Goal: Task Accomplishment & Management: Use online tool/utility

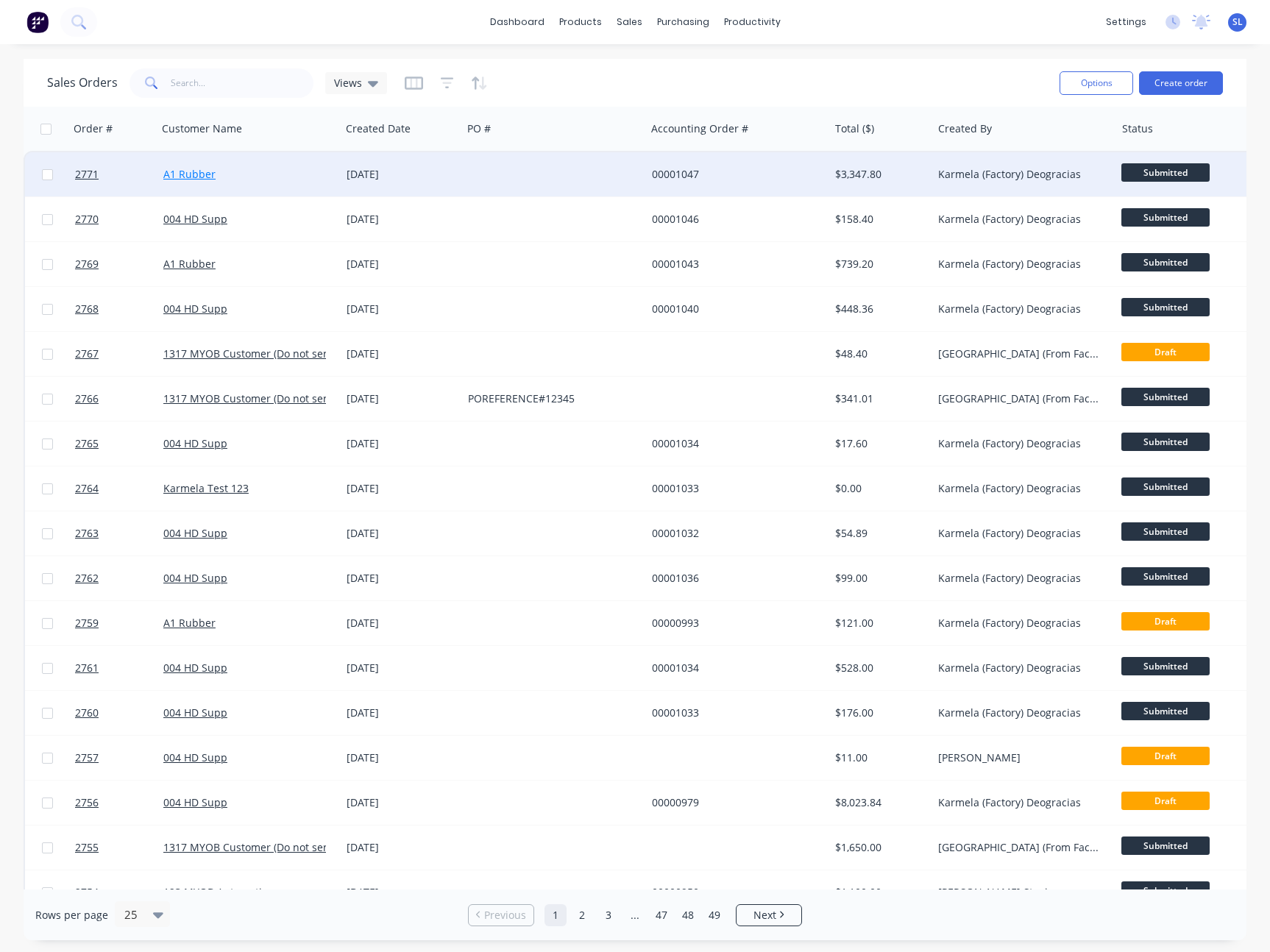
click at [197, 176] on link "A1 Rubber" at bounding box center [189, 174] width 52 height 14
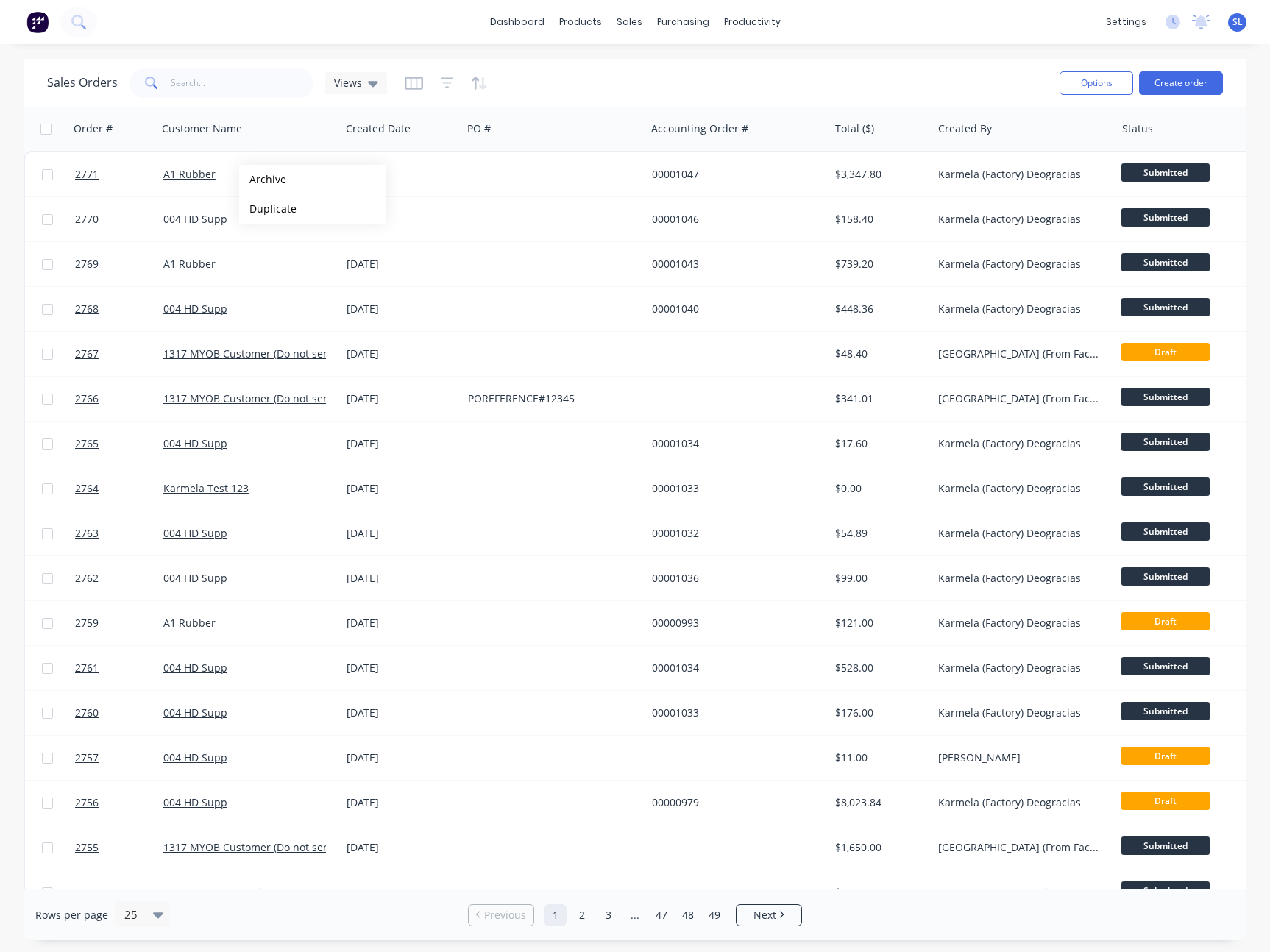
click at [598, 84] on div "Sales Orders Views" at bounding box center [547, 83] width 1000 height 36
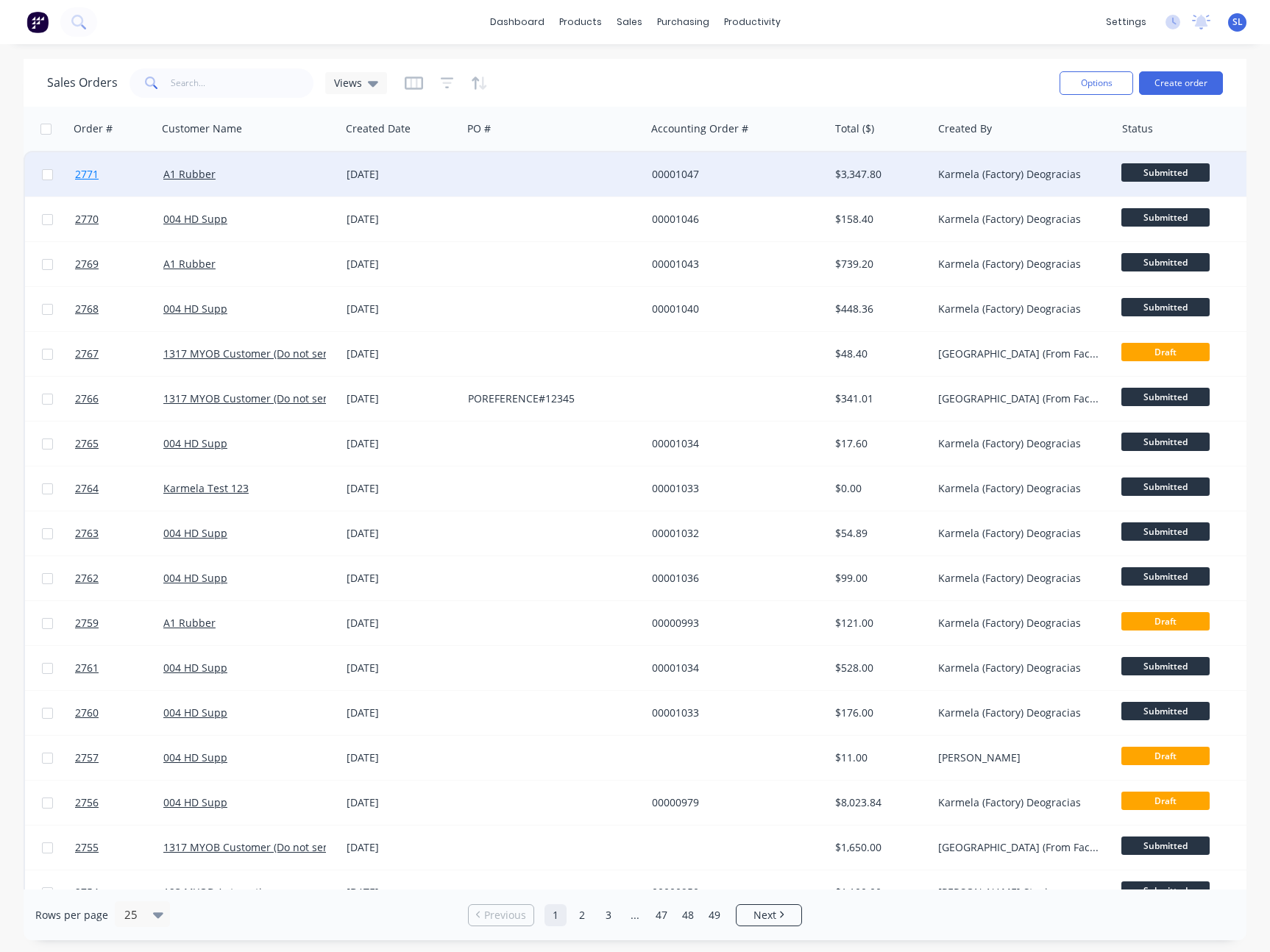
click at [86, 175] on span "2771" at bounding box center [86, 174] width 23 height 15
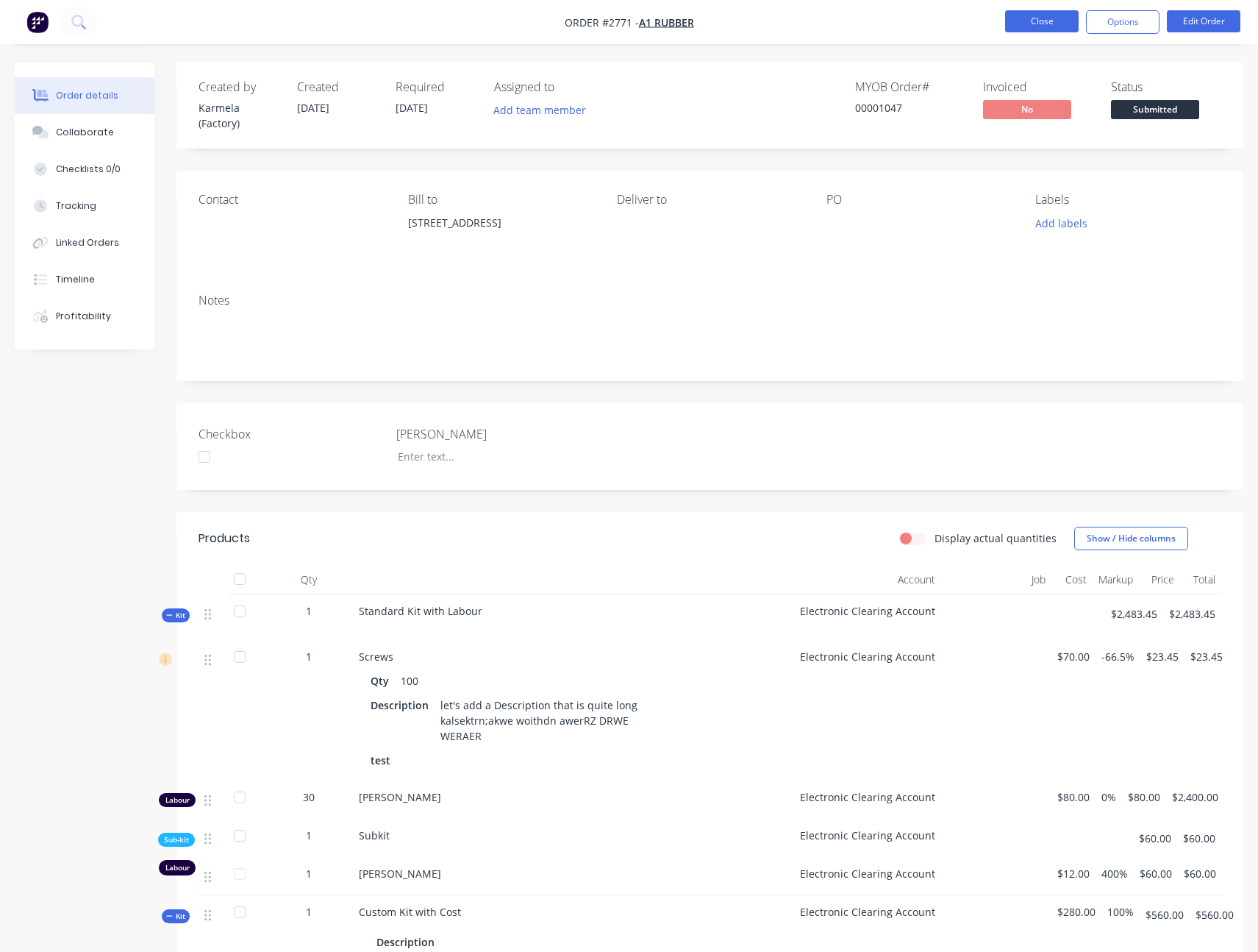
click at [1030, 26] on button "Close" at bounding box center [1042, 21] width 73 height 22
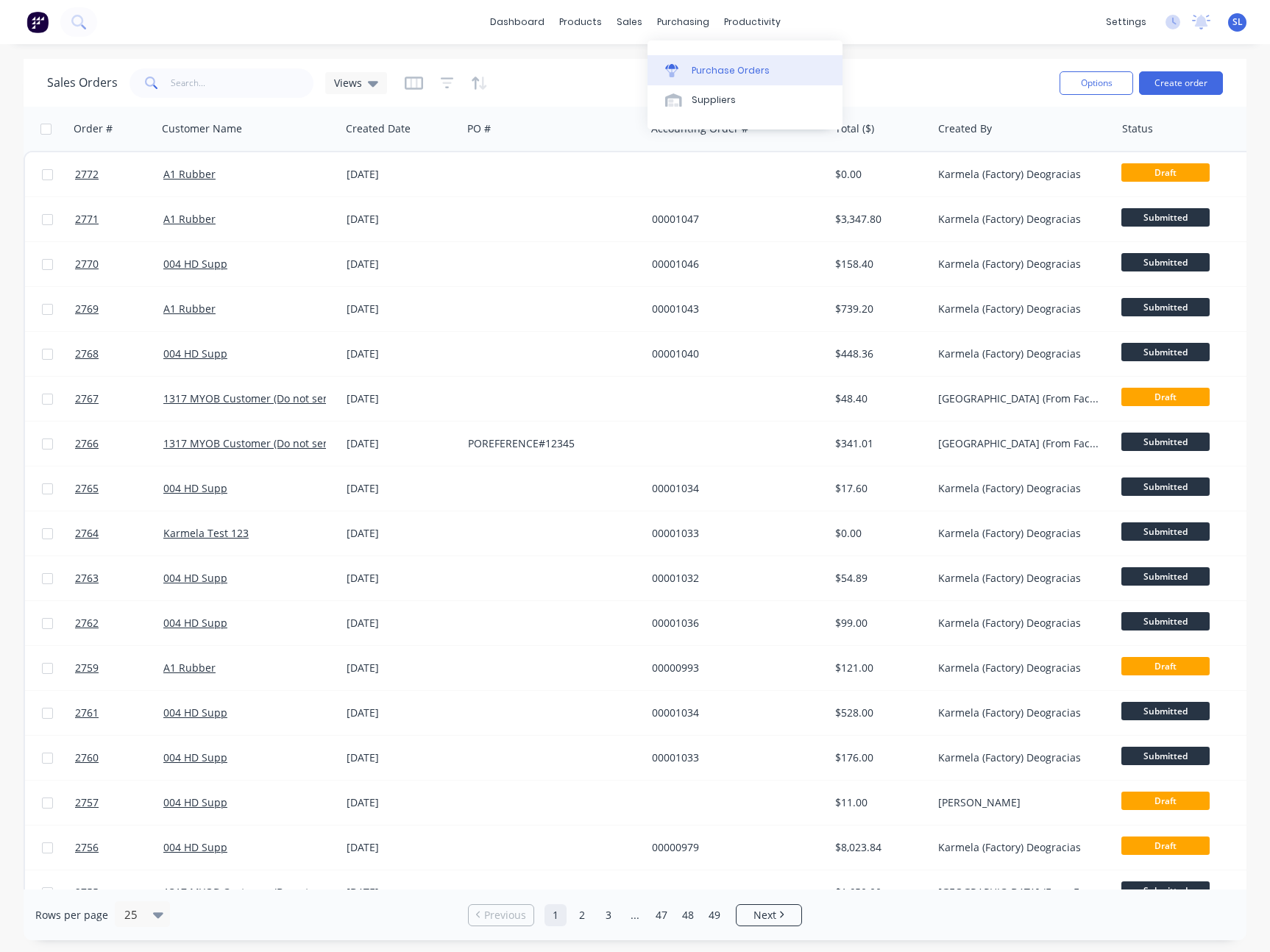
click at [690, 69] on link "Purchase Orders" at bounding box center [745, 70] width 195 height 30
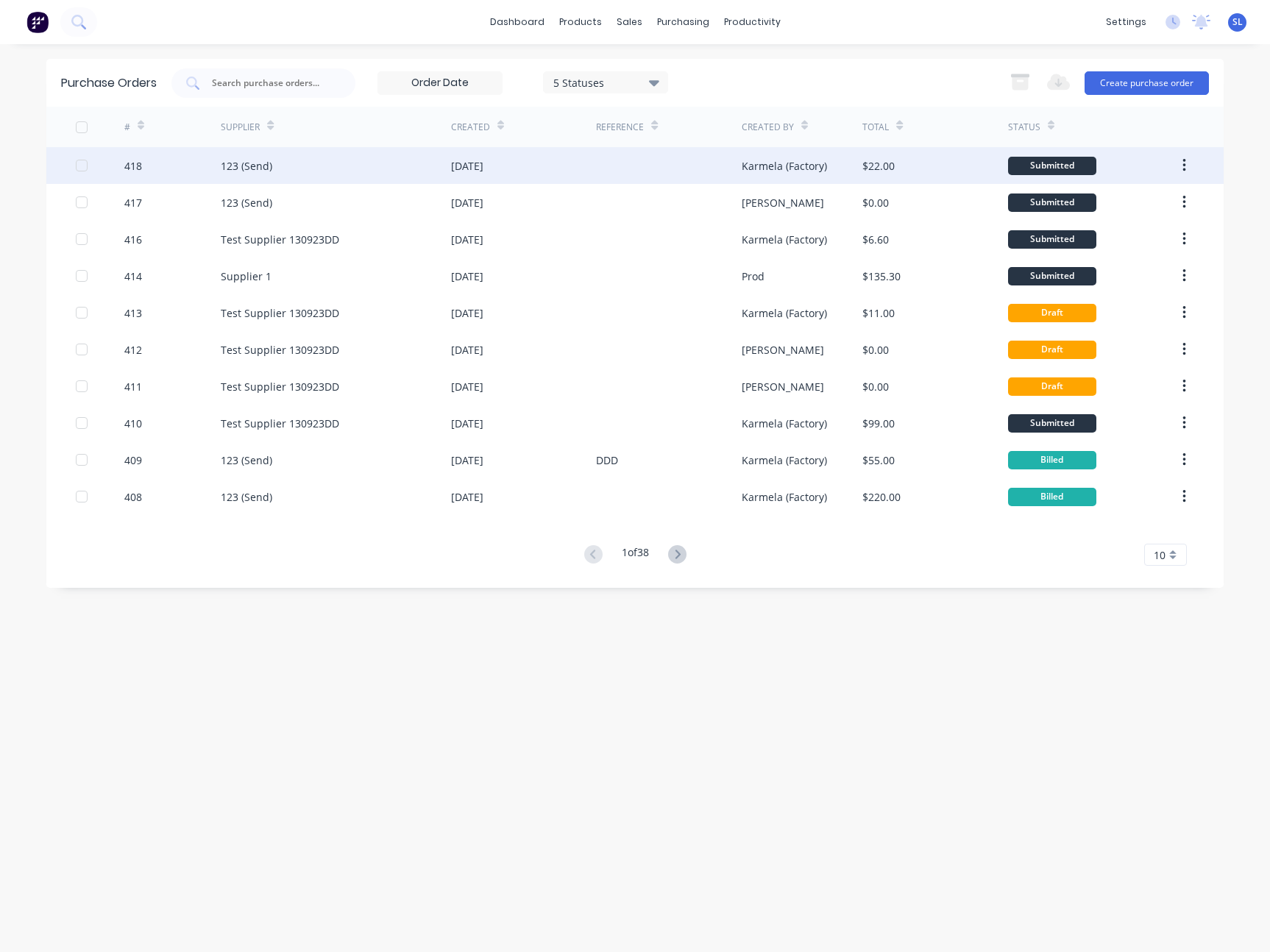
click at [142, 170] on div "418" at bounding box center [173, 165] width 97 height 37
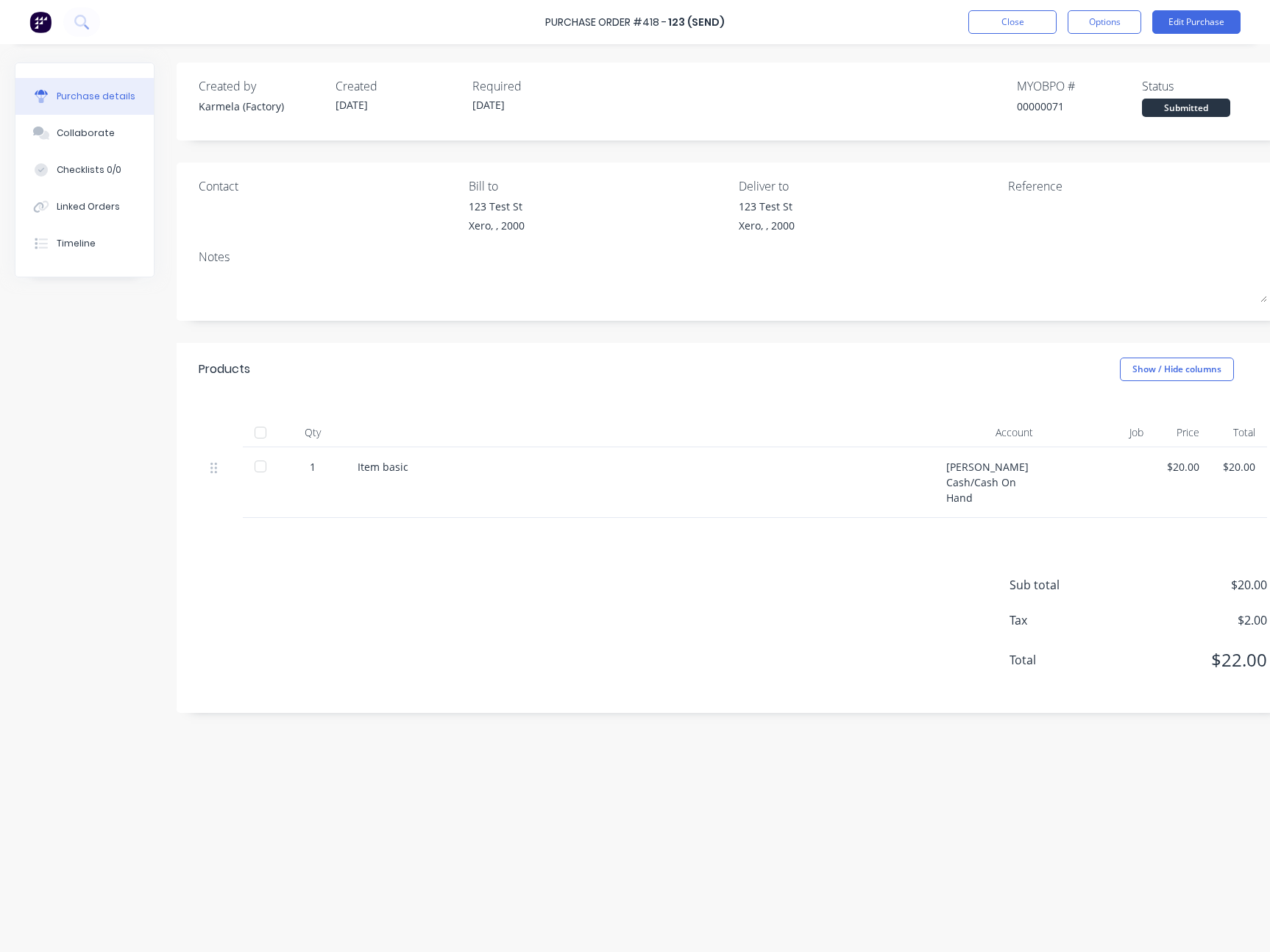
click at [683, 21] on div "123 (Send)" at bounding box center [696, 23] width 57 height 16
click at [700, 23] on div "123 (Send)" at bounding box center [696, 23] width 57 height 16
click at [710, 24] on div "123 (Send)" at bounding box center [696, 23] width 57 height 16
click at [781, 25] on div "Purchase Order #418 - 123 (Send) Close Options Edit Purchase" at bounding box center [635, 22] width 1270 height 44
click at [1002, 25] on button "Close" at bounding box center [1011, 22] width 88 height 23
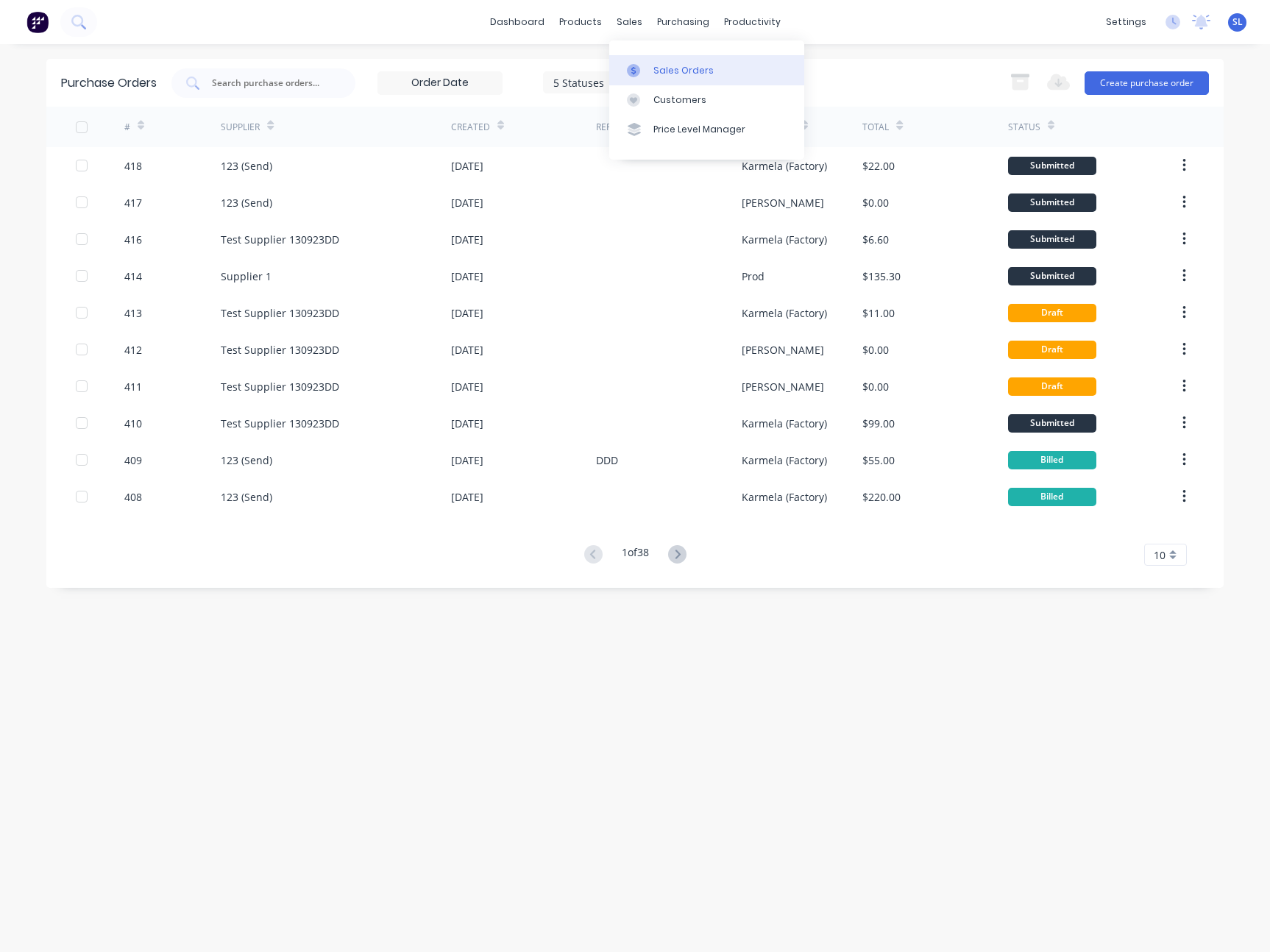
click at [651, 65] on link "Sales Orders" at bounding box center [707, 70] width 195 height 30
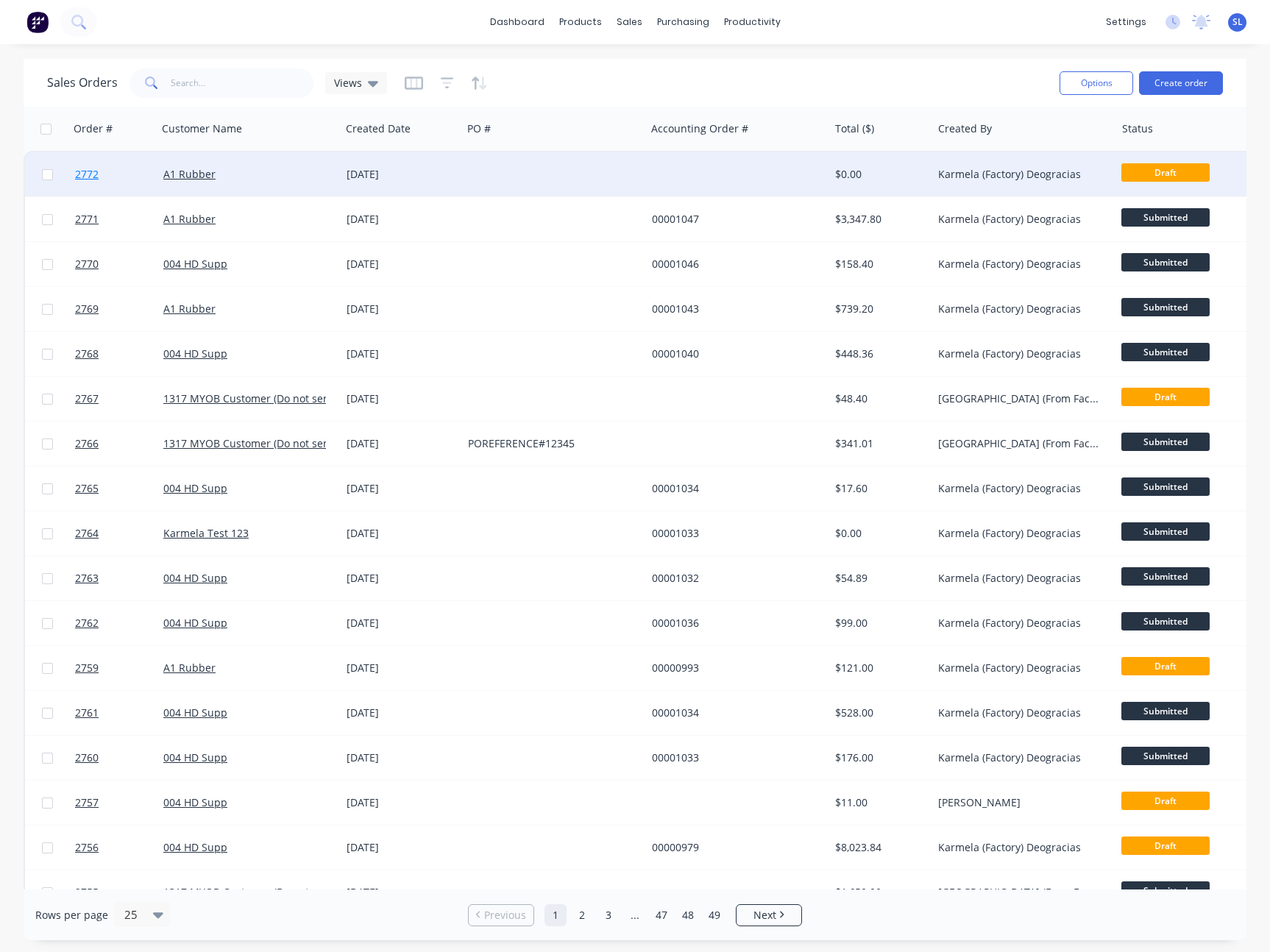
click at [88, 171] on span "2772" at bounding box center [86, 174] width 23 height 15
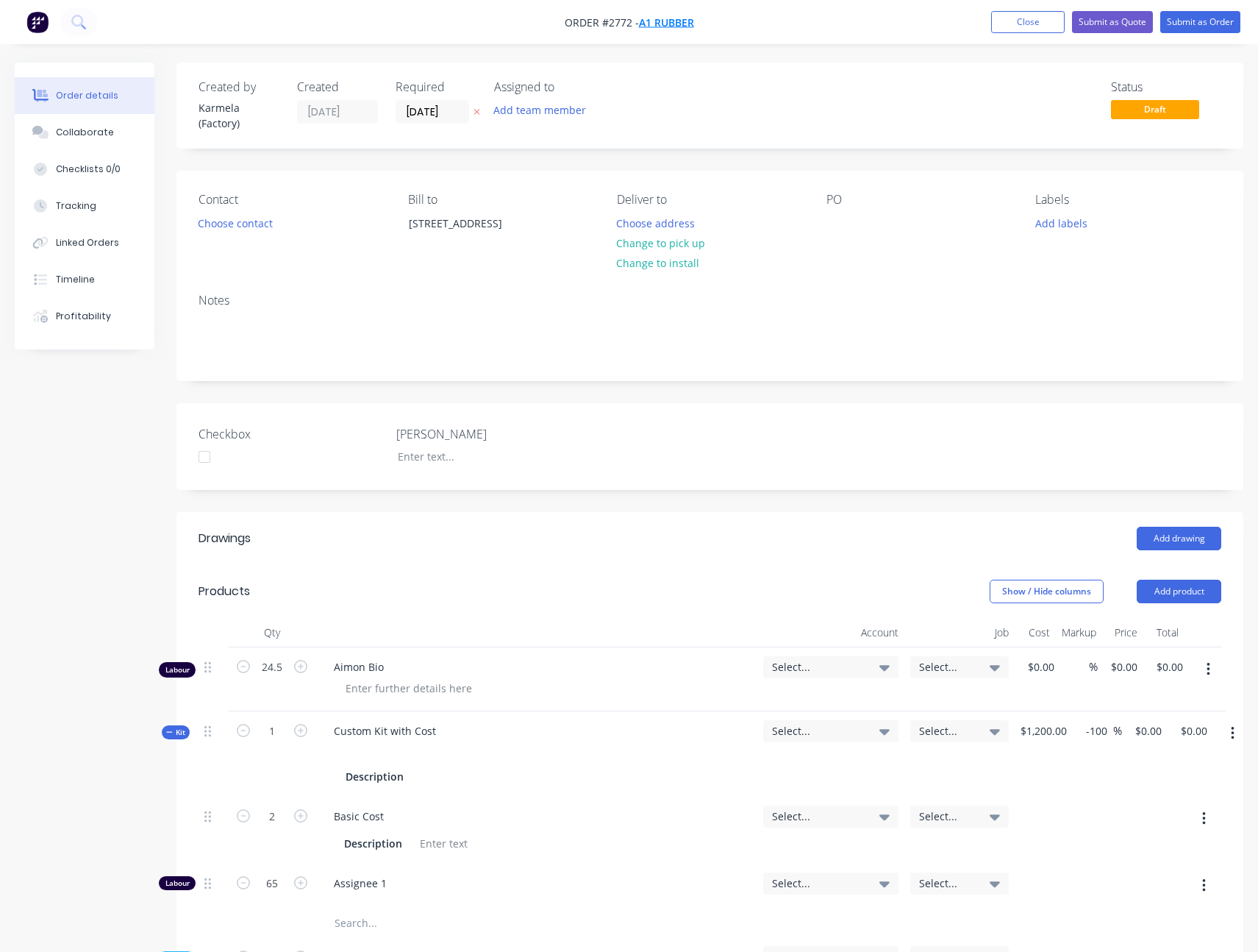
click at [675, 21] on span "A1 Rubber" at bounding box center [666, 23] width 55 height 14
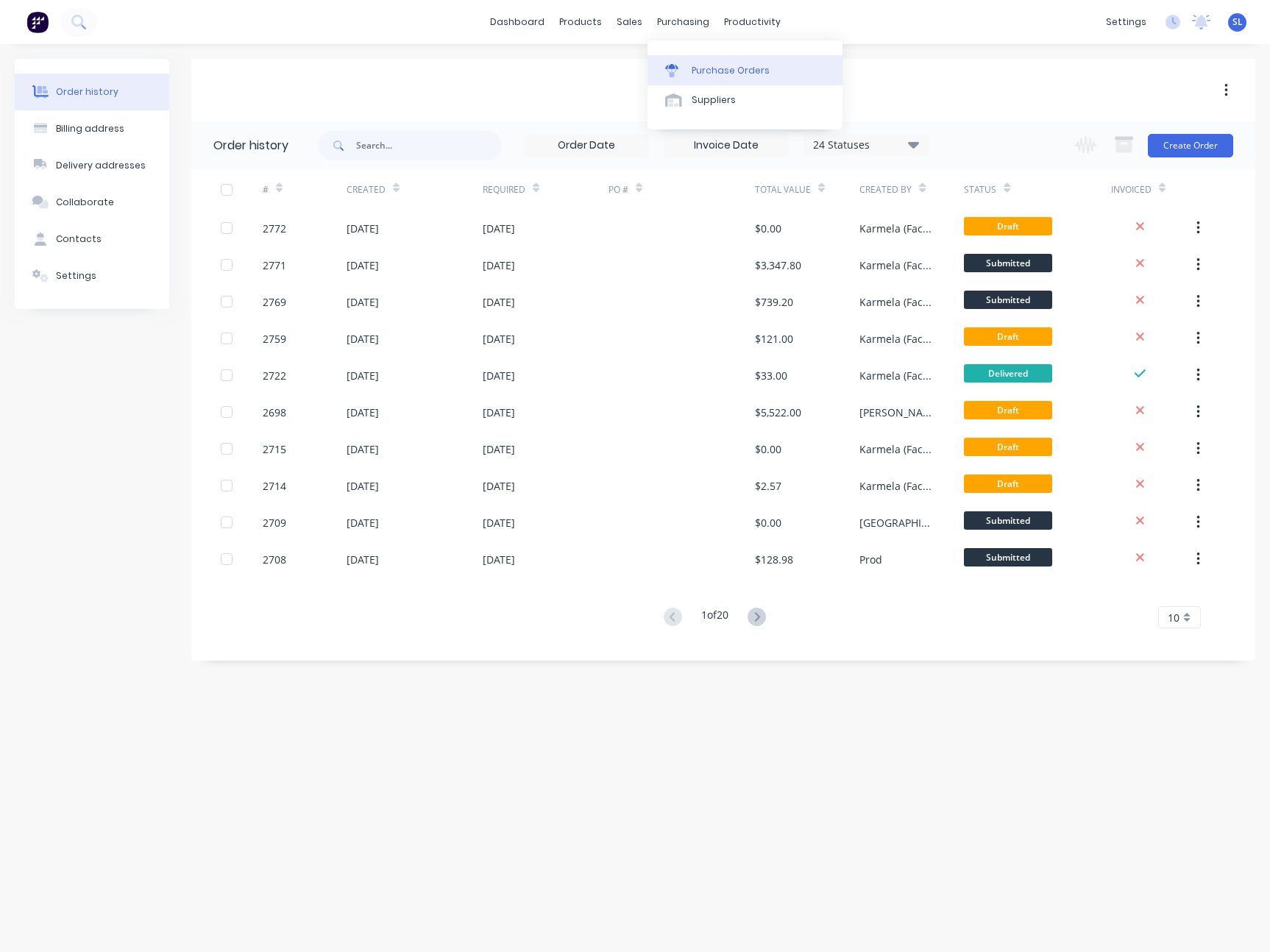
click at [683, 62] on link "Purchase Orders" at bounding box center [745, 70] width 195 height 30
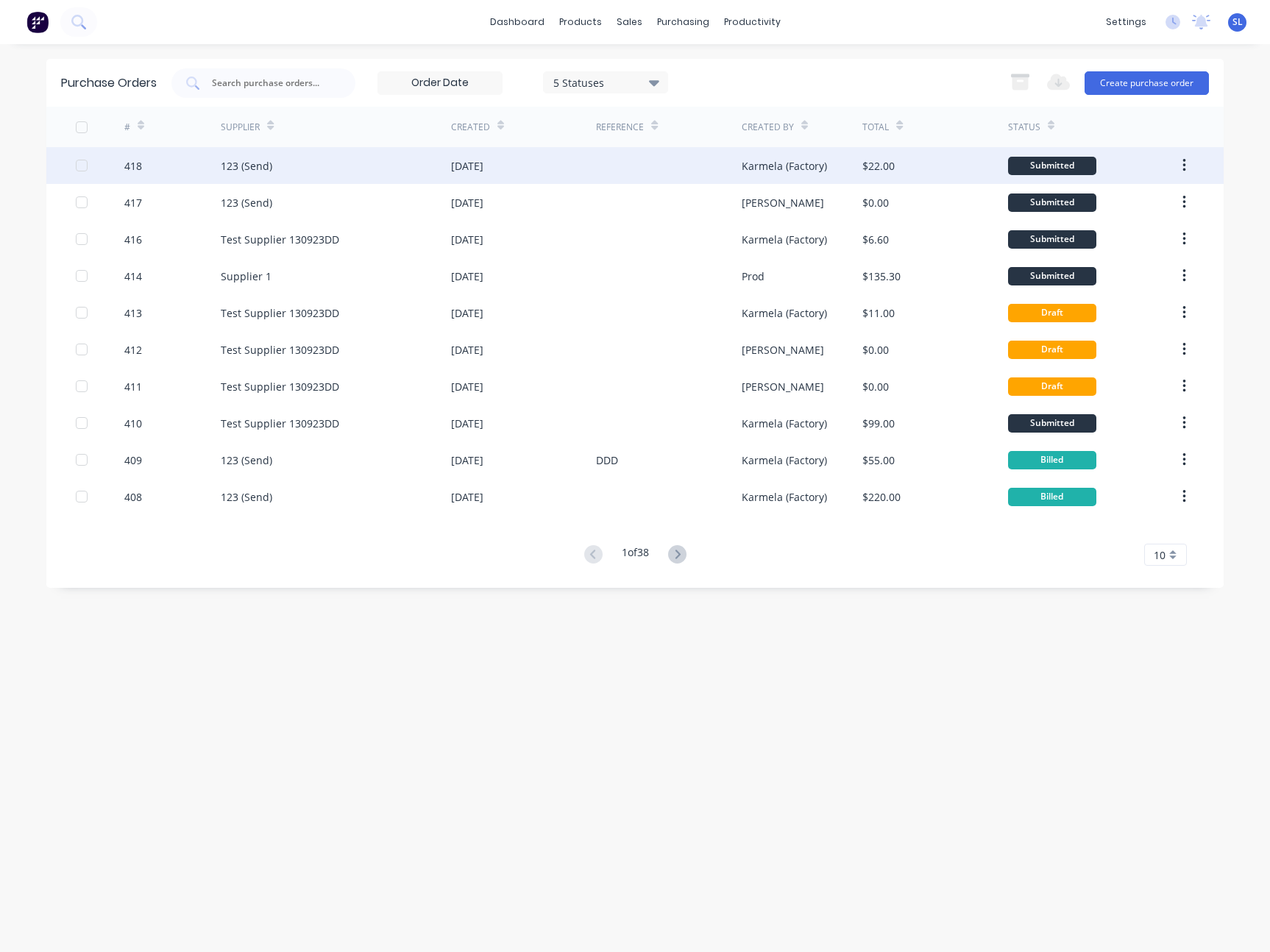
click at [143, 169] on div "418" at bounding box center [173, 165] width 97 height 37
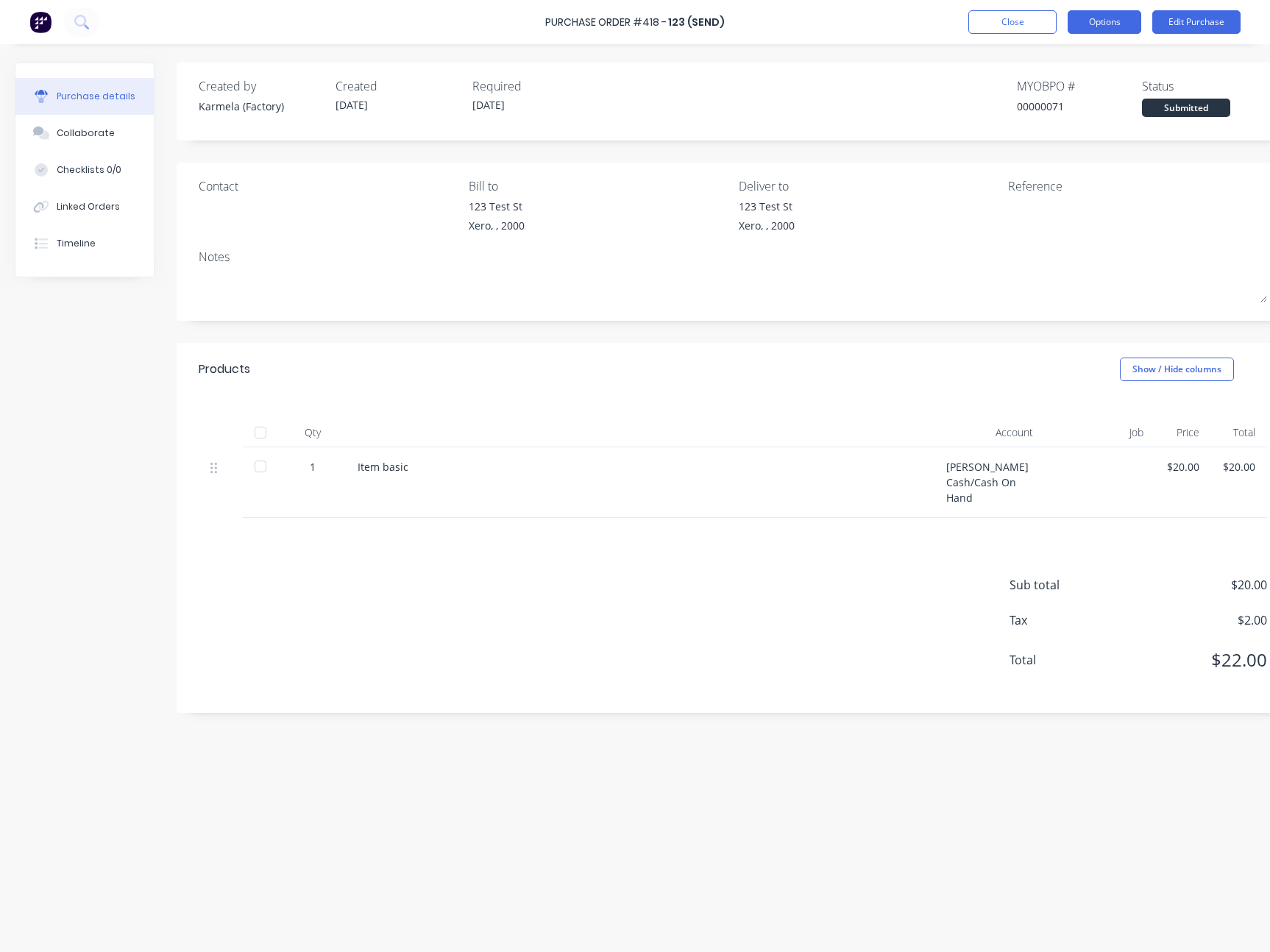
click at [1072, 19] on button "Options" at bounding box center [1104, 22] width 73 height 23
click at [1060, 56] on div "Print / Email" at bounding box center [1071, 59] width 113 height 21
click at [1042, 85] on div "With pricing" at bounding box center [1071, 89] width 113 height 21
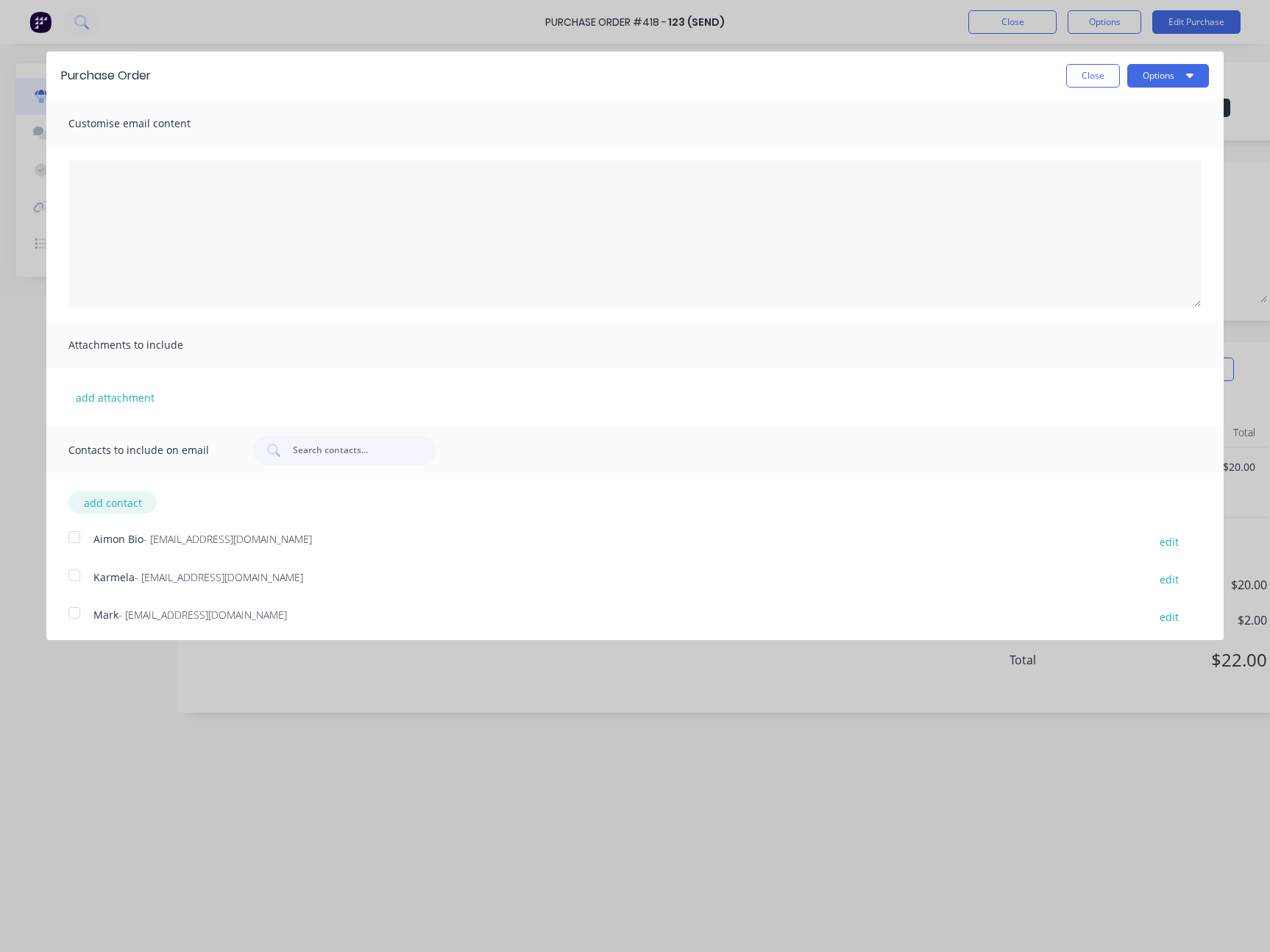
click at [129, 493] on button "add contact" at bounding box center [112, 502] width 88 height 22
select select "AU"
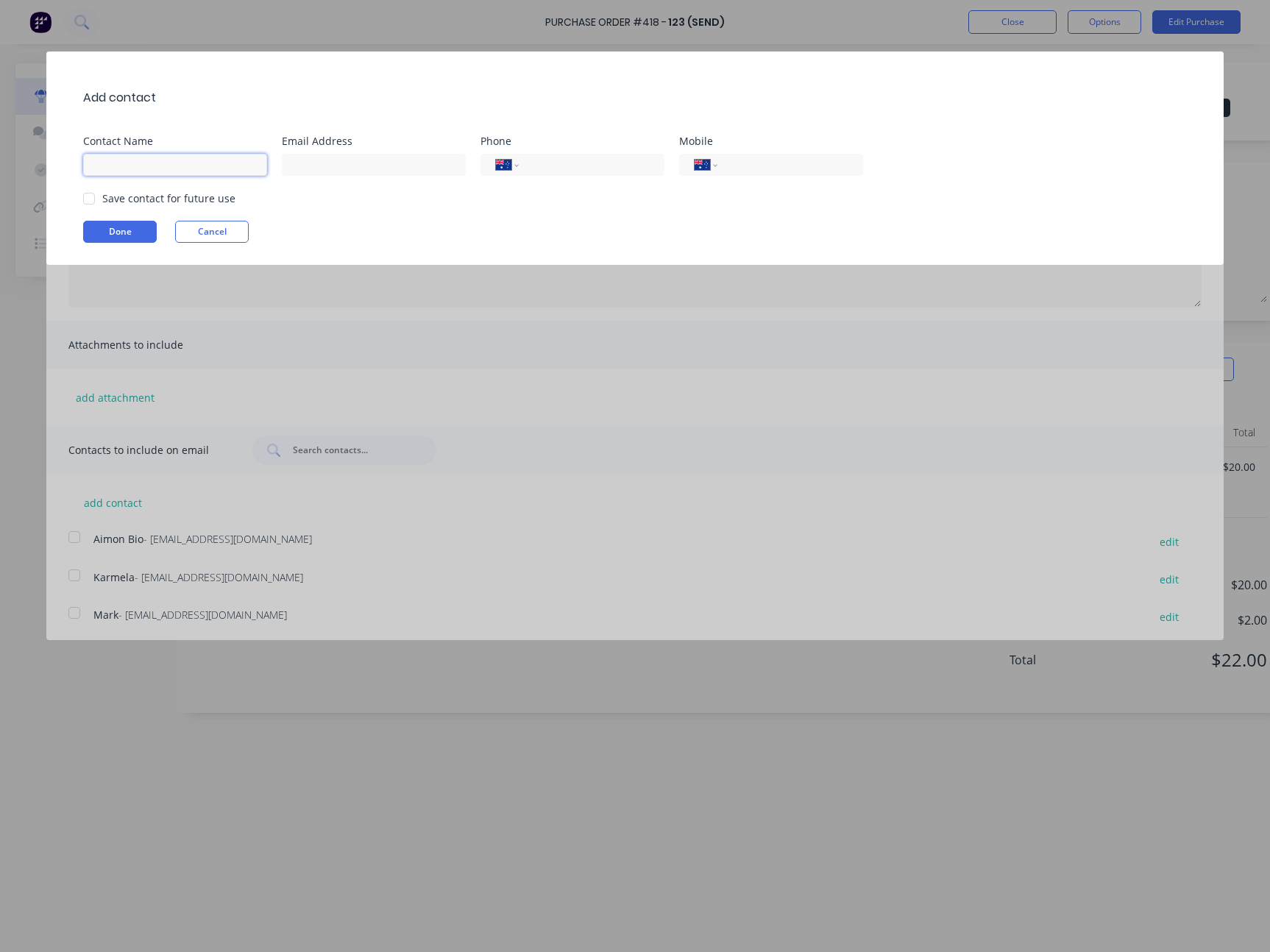
click at [233, 169] on input at bounding box center [175, 164] width 184 height 22
type input "Syd"
type input "sydney@factory.app"
click at [563, 169] on input "tel" at bounding box center [589, 165] width 120 height 17
type input "(02) 1231 2312"
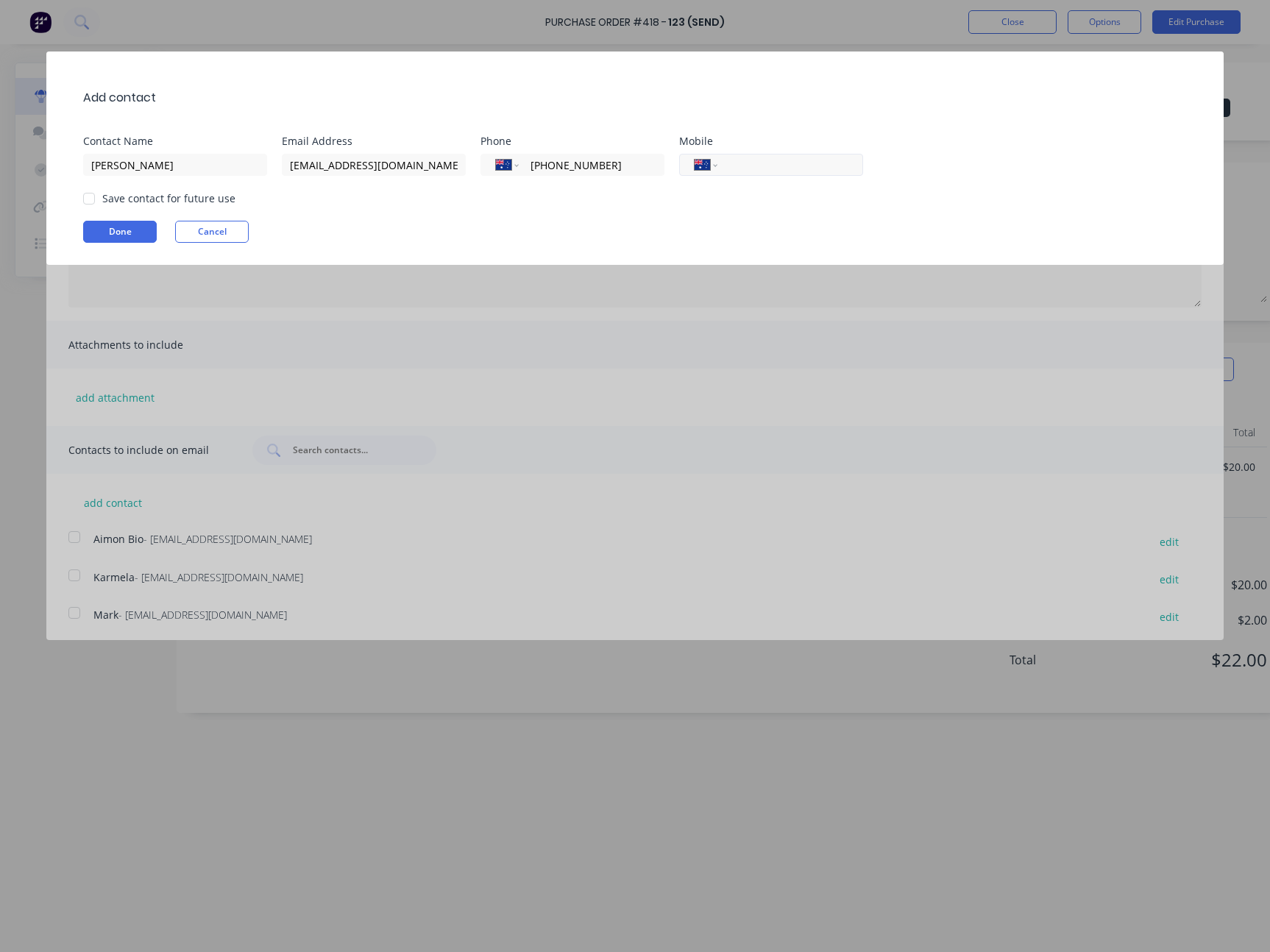
click at [765, 173] on input "tel" at bounding box center [788, 165] width 120 height 17
paste input "(02) 1231 2312"
type input "(02) 1231 2312"
click at [658, 211] on div "Add contact Contact Name Syd Email Address sydney@factory.app Phone Internation…" at bounding box center [634, 158] width 1177 height 213
click at [90, 204] on div at bounding box center [89, 199] width 30 height 30
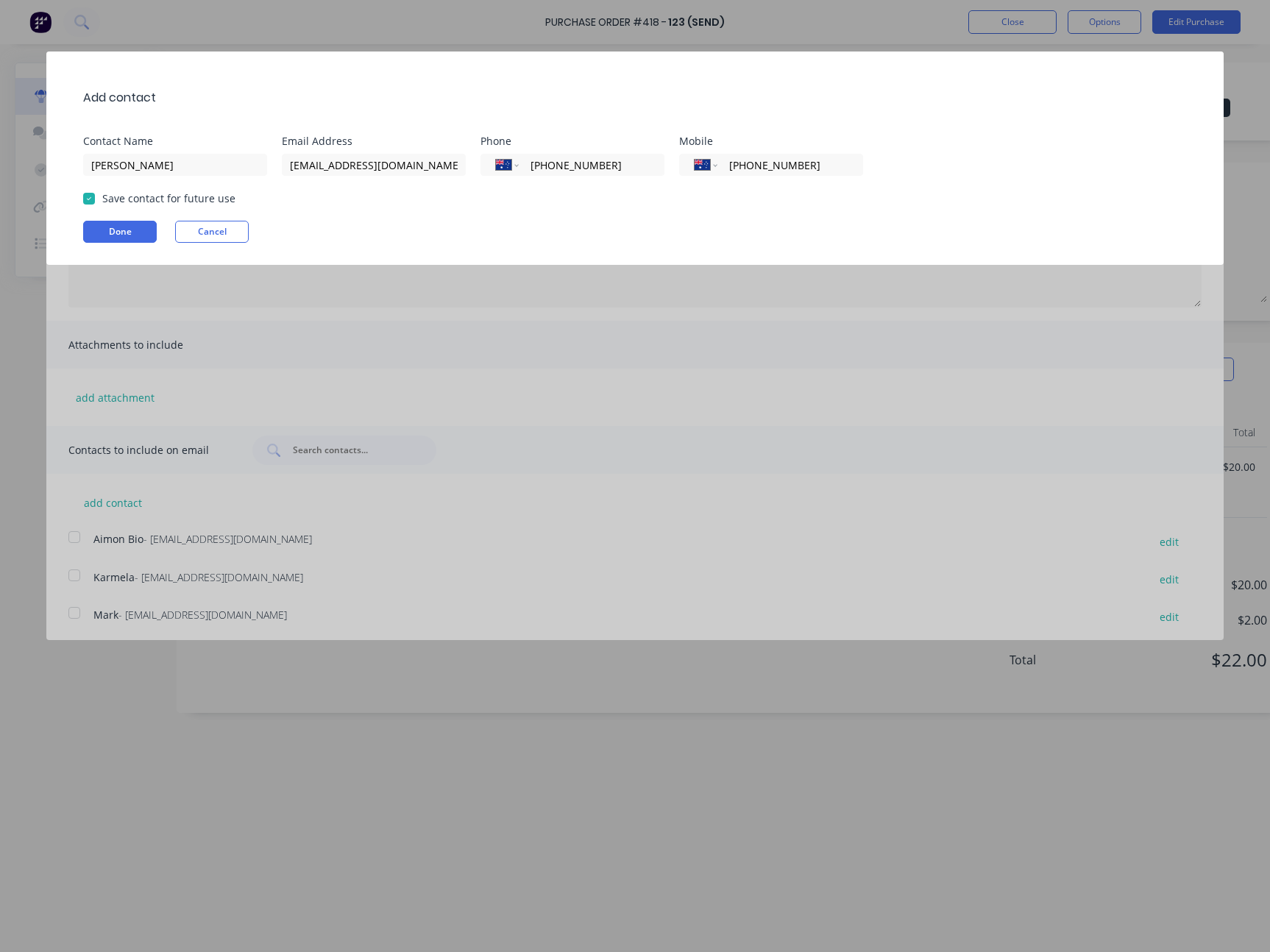
click at [90, 200] on div at bounding box center [89, 199] width 30 height 30
click at [99, 224] on button "Done" at bounding box center [120, 231] width 73 height 22
click at [323, 164] on input "sydney@factory.app" at bounding box center [374, 164] width 184 height 22
type input "sydney+1@factory.app"
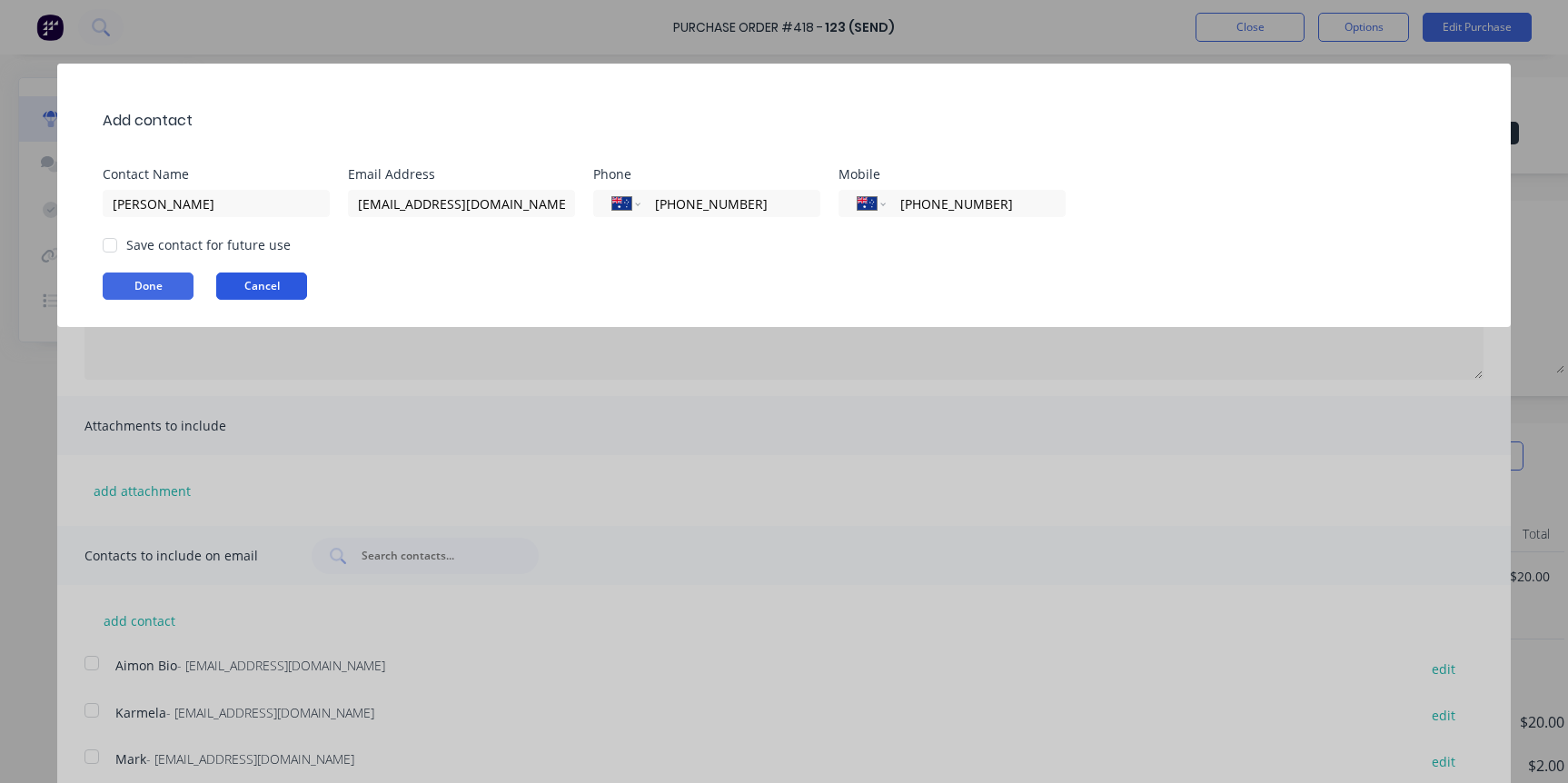
click at [269, 279] on button "Cancel" at bounding box center [262, 286] width 90 height 27
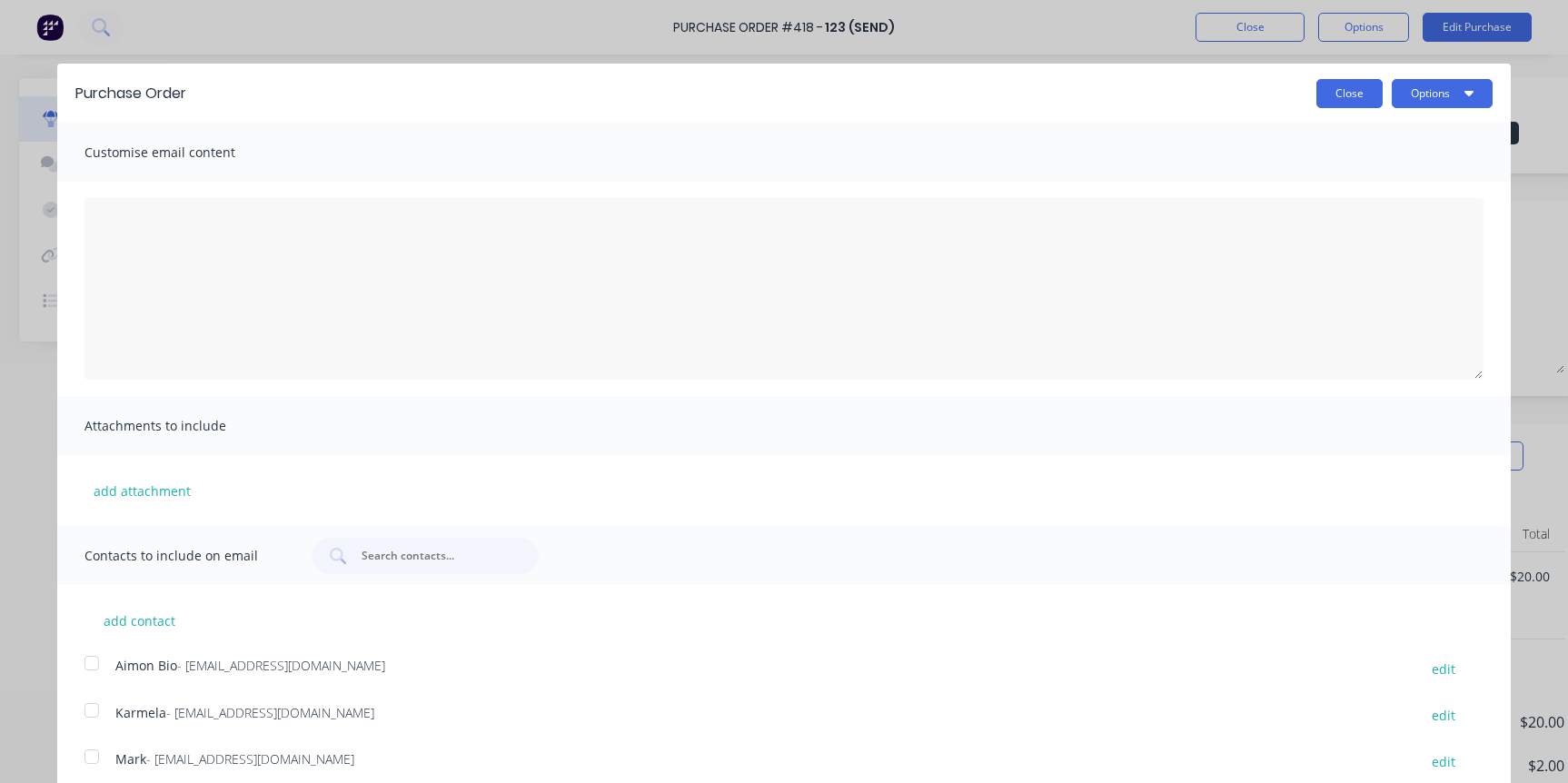
click at [1332, 100] on button "Close" at bounding box center [1349, 93] width 66 height 29
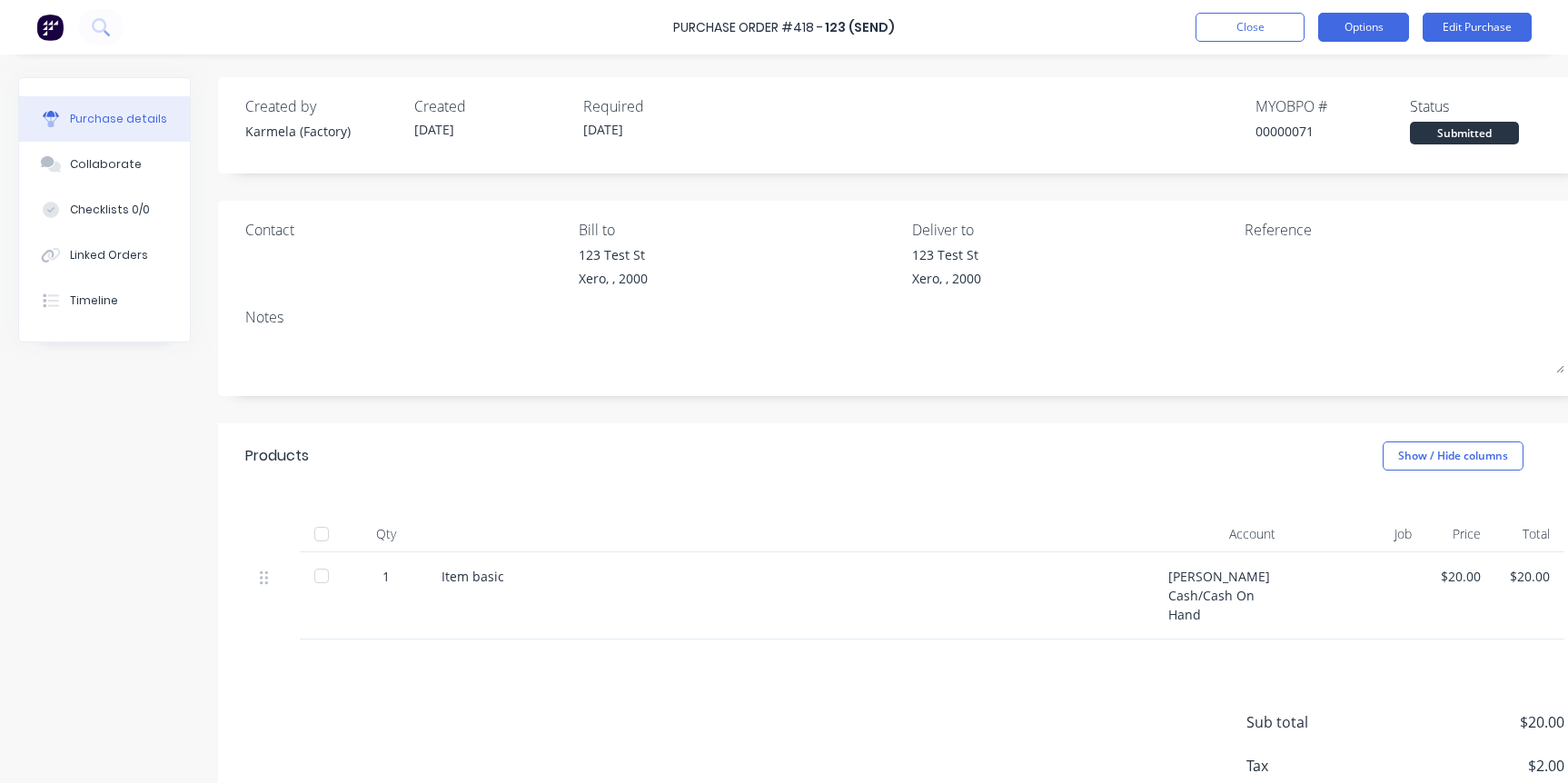
click at [1353, 35] on button "Options" at bounding box center [1363, 27] width 90 height 29
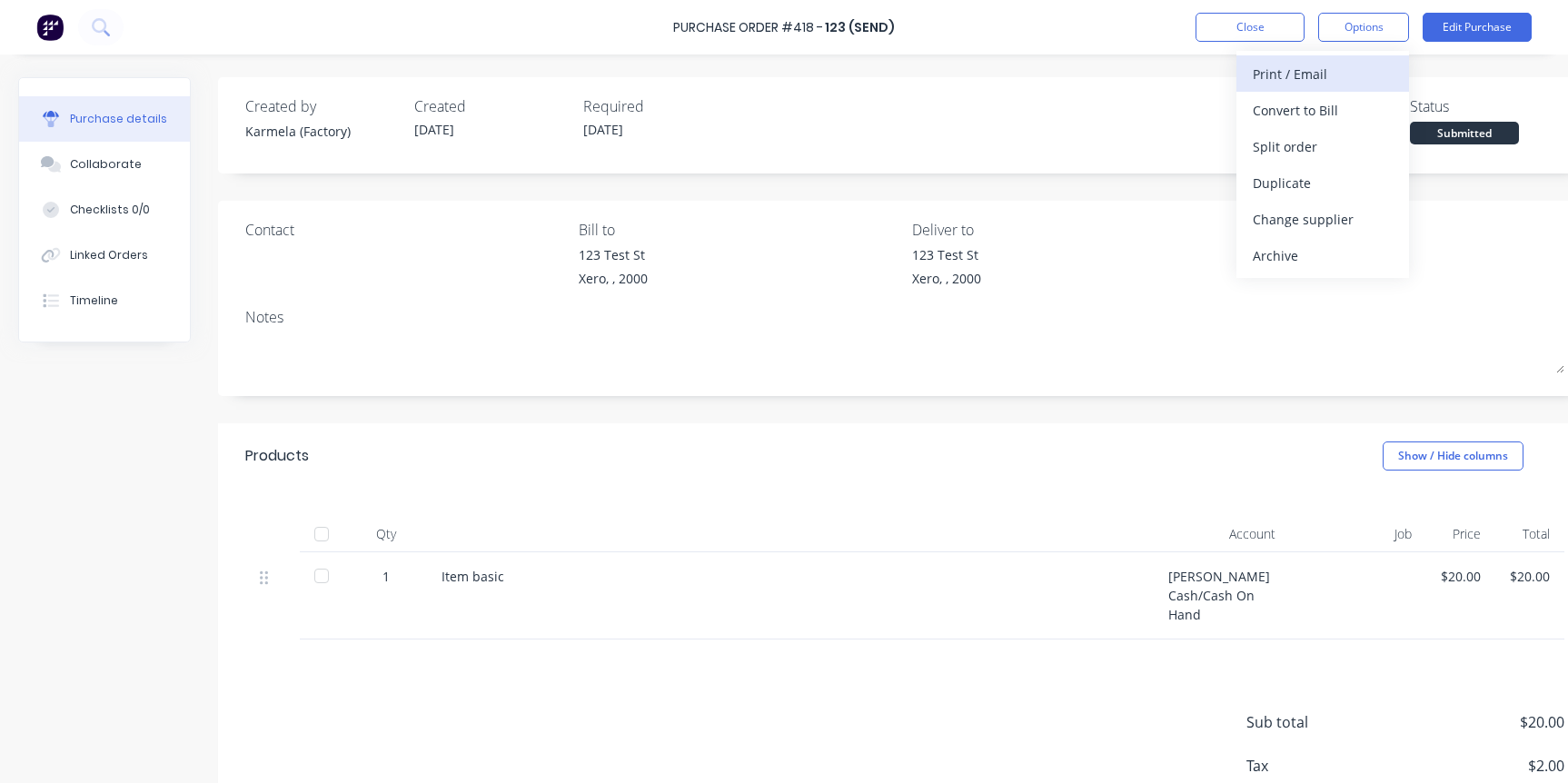
click at [1328, 72] on div "Print / Email" at bounding box center [1322, 73] width 139 height 26
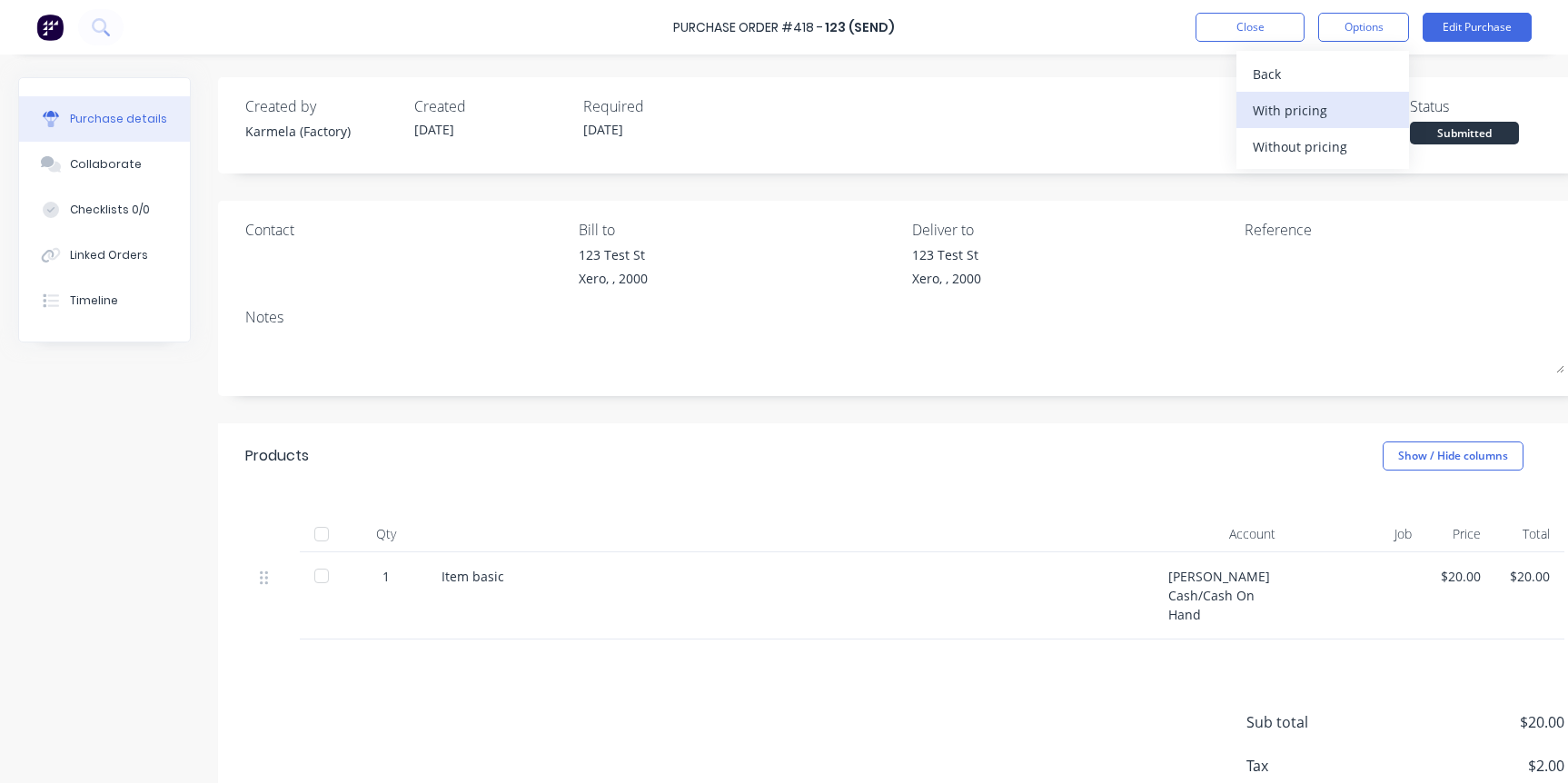
click at [1310, 94] on button "With pricing" at bounding box center [1322, 110] width 172 height 37
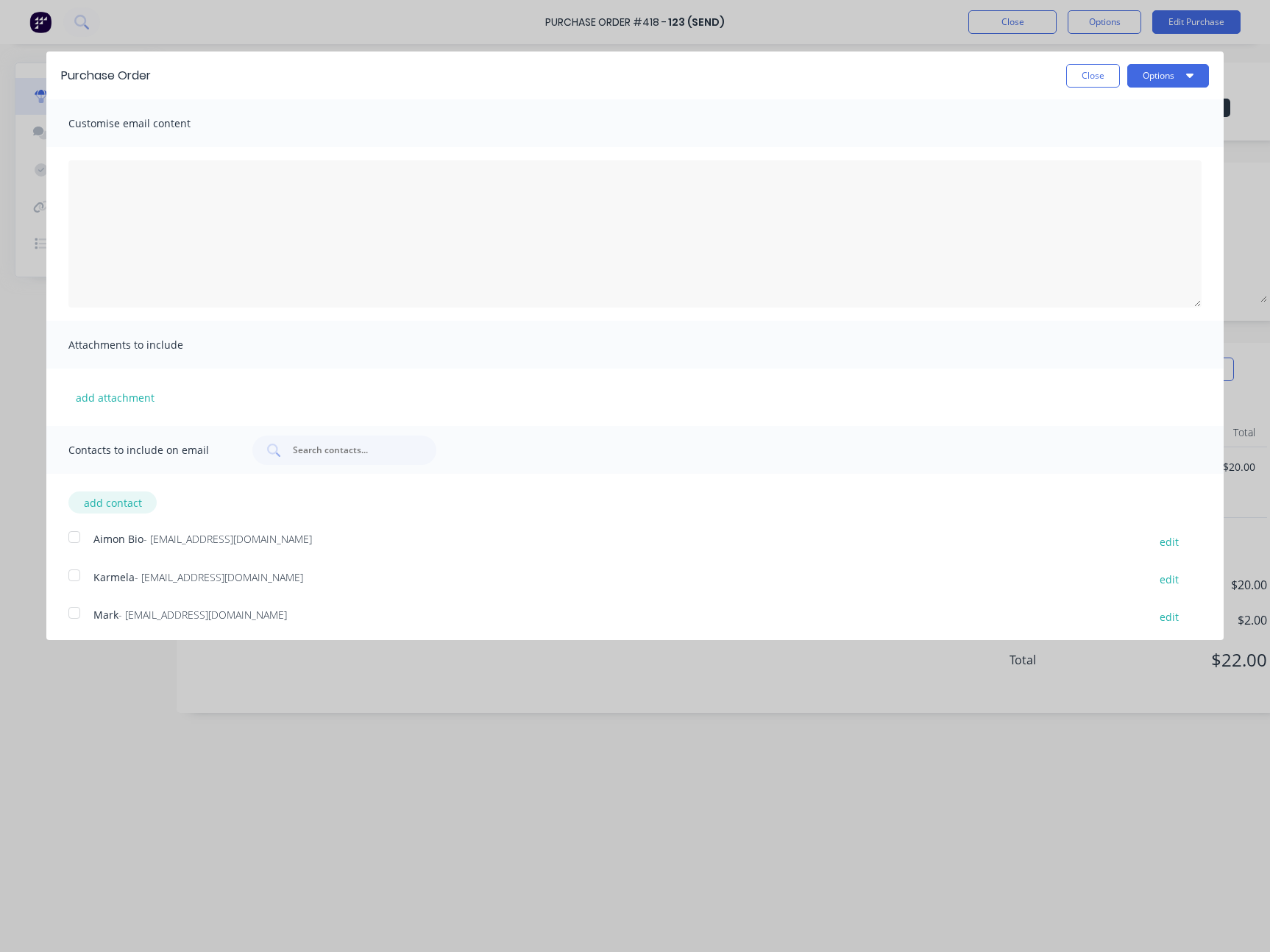
click at [120, 505] on button "add contact" at bounding box center [112, 502] width 88 height 22
select select "AU"
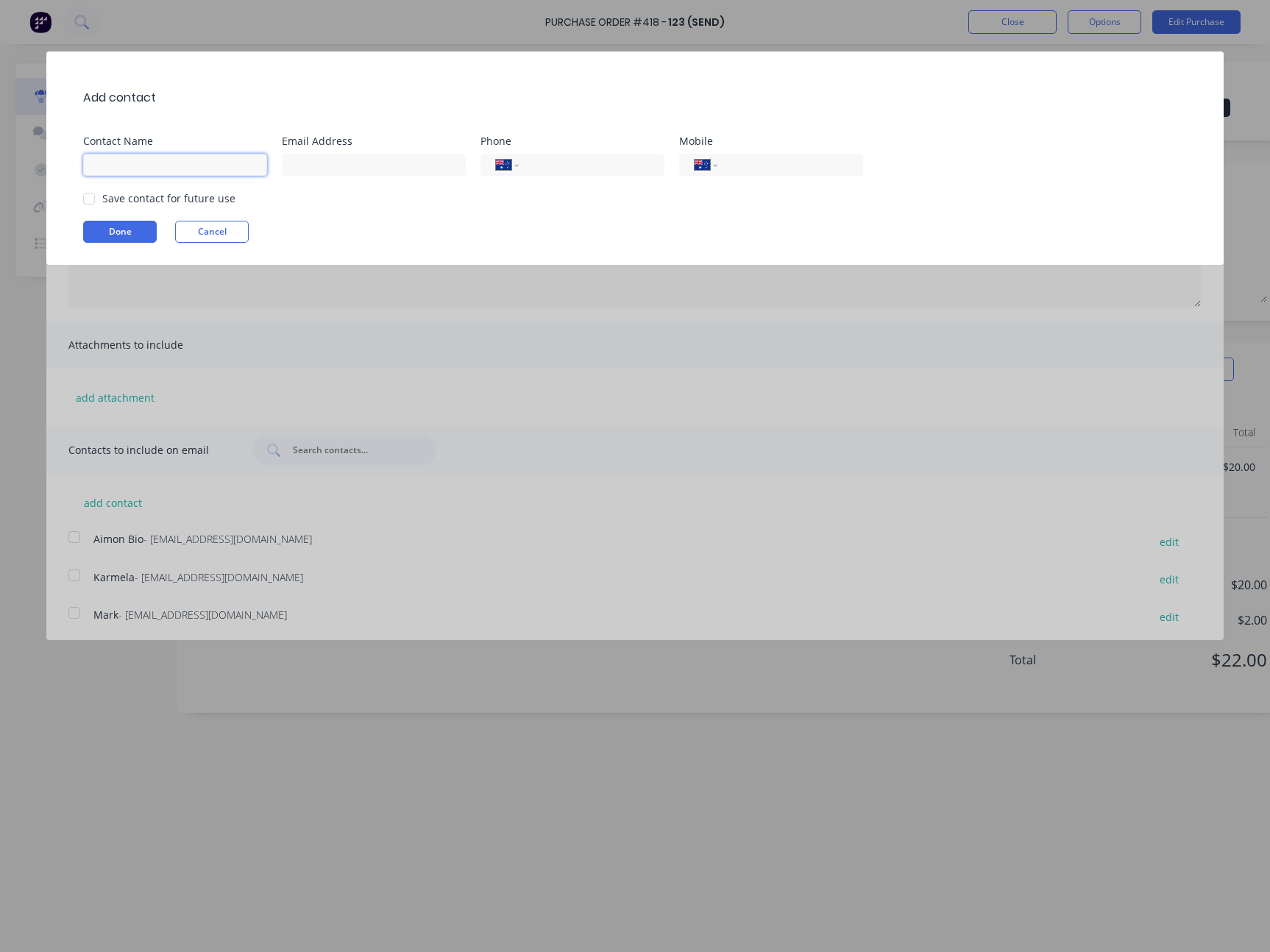
click at [224, 167] on input at bounding box center [175, 164] width 184 height 22
type input "Sydney 1"
type input "syd+1@factory.app"
click at [559, 173] on input "tel" at bounding box center [589, 165] width 120 height 17
paste input "(02) 1231 2312"
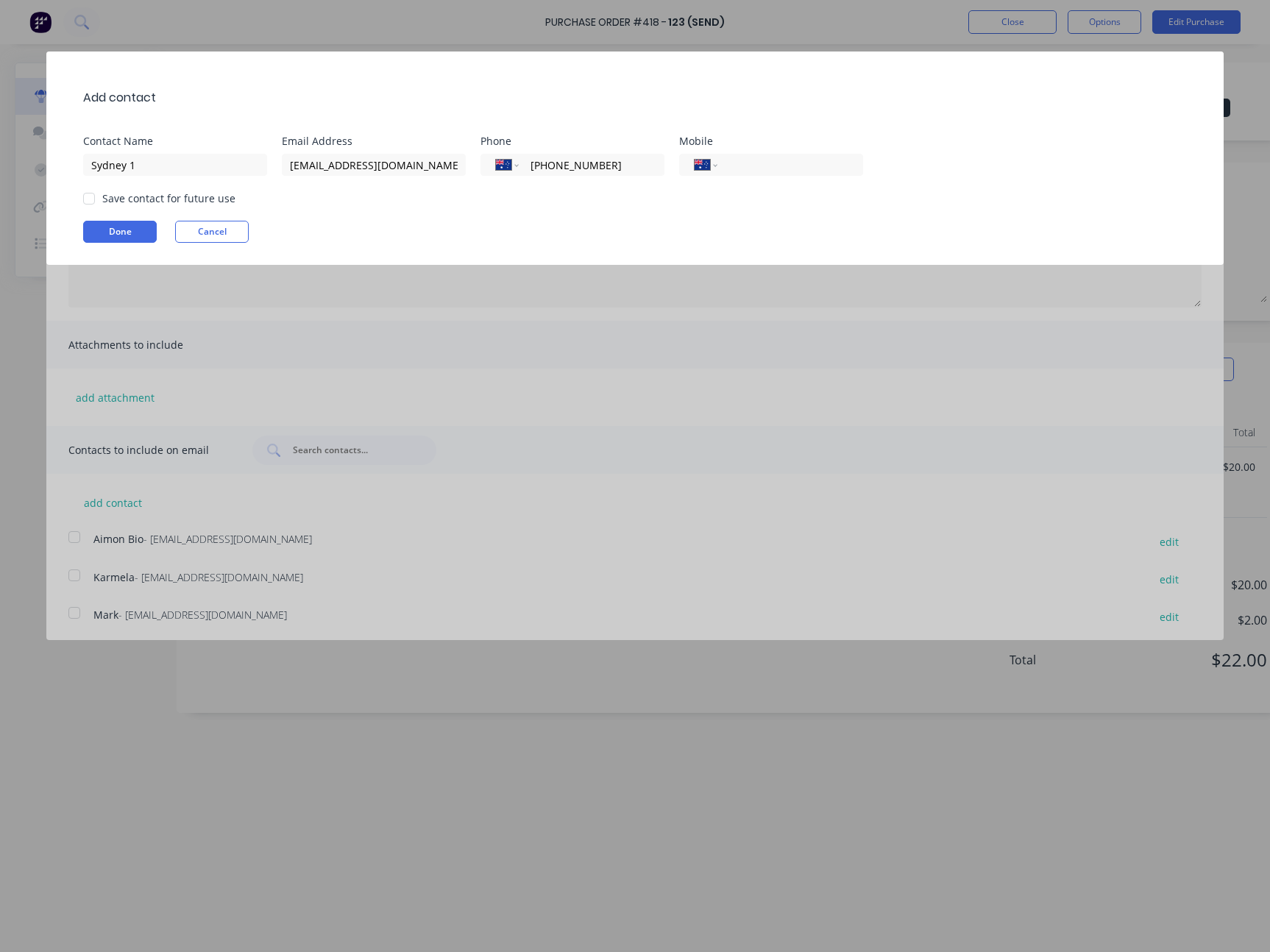
type input "(02) 1231 2312"
click at [783, 178] on div "Add contact Contact Name Sydney 1 Email Address syd+1@factory.app Phone Interna…" at bounding box center [634, 158] width 1177 height 213
click at [784, 170] on input "tel" at bounding box center [788, 165] width 120 height 17
paste input "(02) 1231 2312"
type input "(02) 1231 2312"
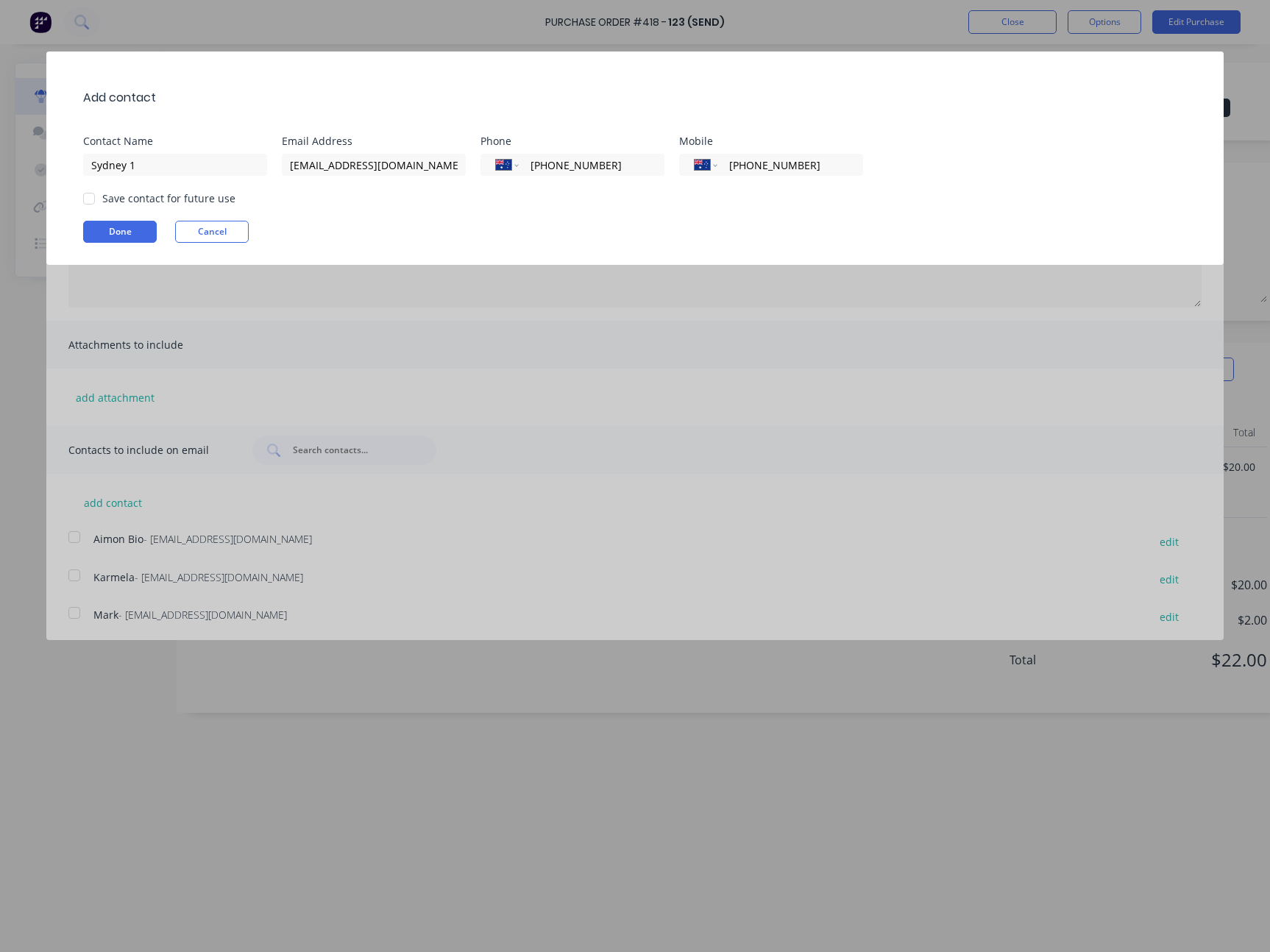
click at [667, 192] on div "Save contact for future use" at bounding box center [642, 199] width 1118 height 16
click at [146, 228] on button "Done" at bounding box center [120, 231] width 73 height 22
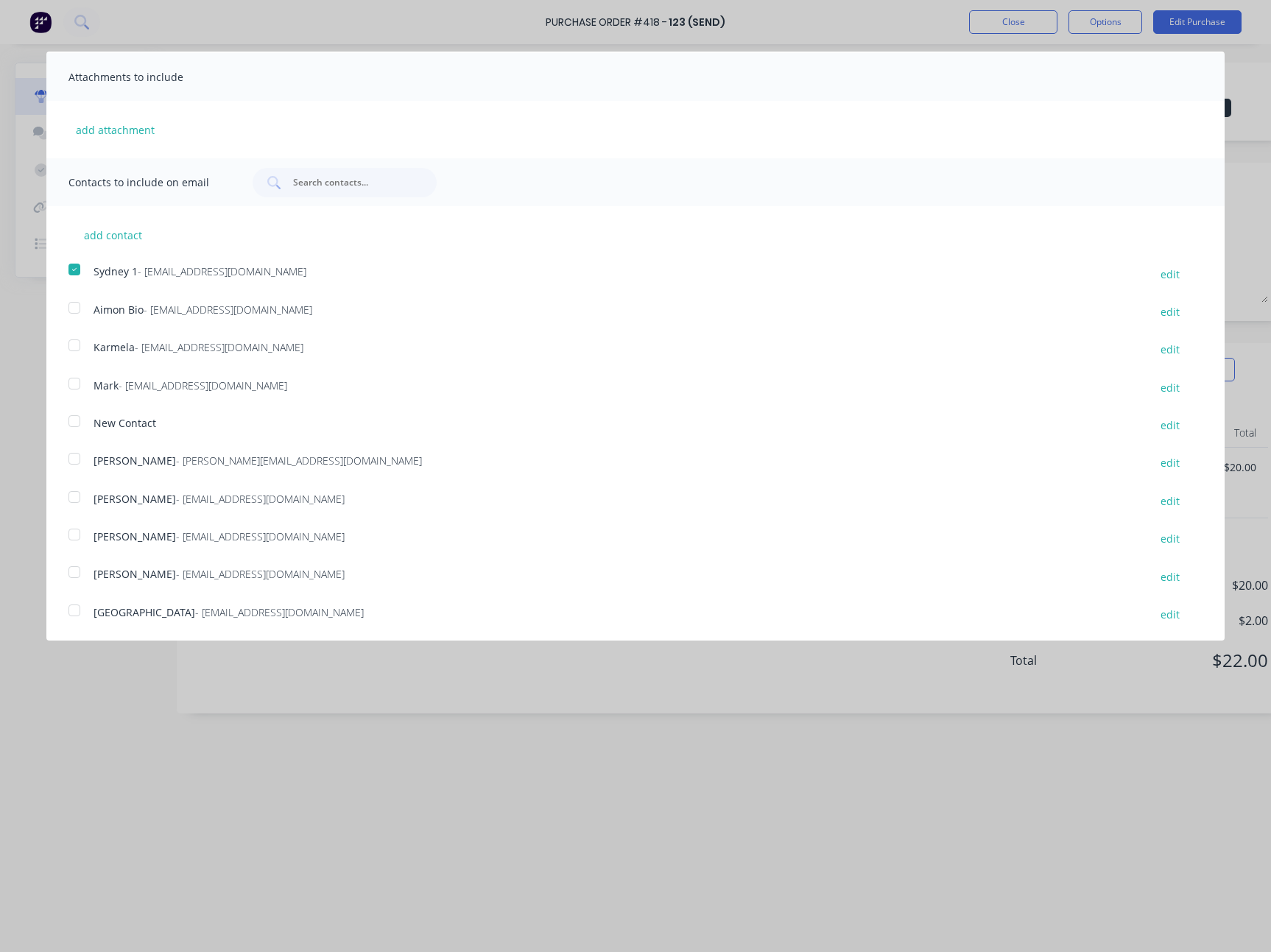
scroll to position [270, 0]
click at [115, 228] on button "add contact" at bounding box center [112, 233] width 88 height 22
select select "AU"
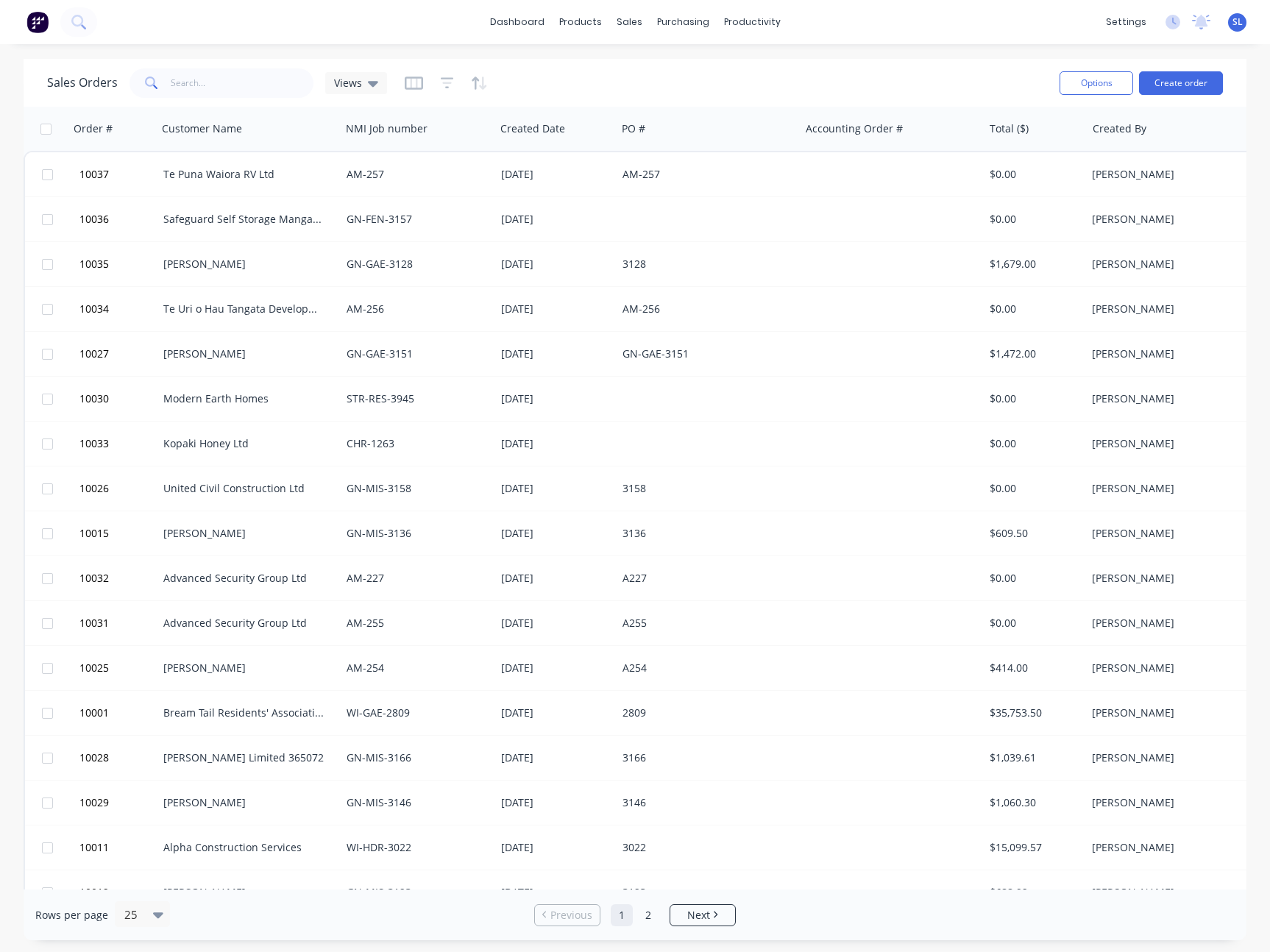
click at [877, 75] on div "Sales Orders Views" at bounding box center [547, 83] width 1000 height 36
